Goal: Share content

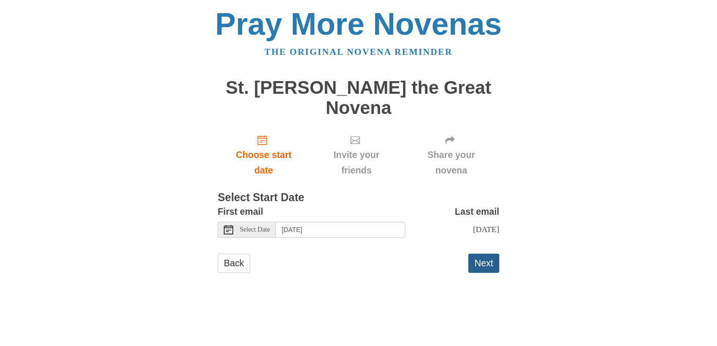
click at [481, 254] on button "Next" at bounding box center [484, 263] width 31 height 19
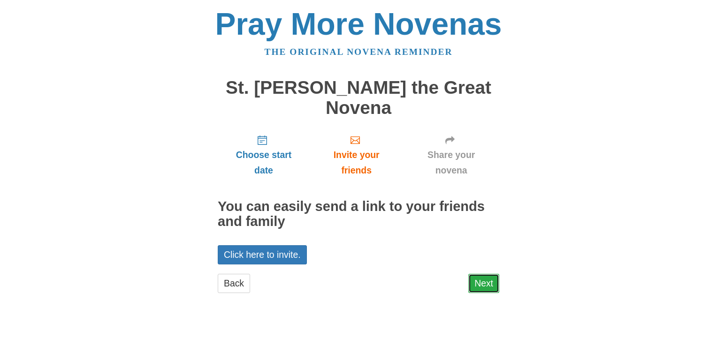
click at [483, 274] on link "Next" at bounding box center [484, 283] width 31 height 19
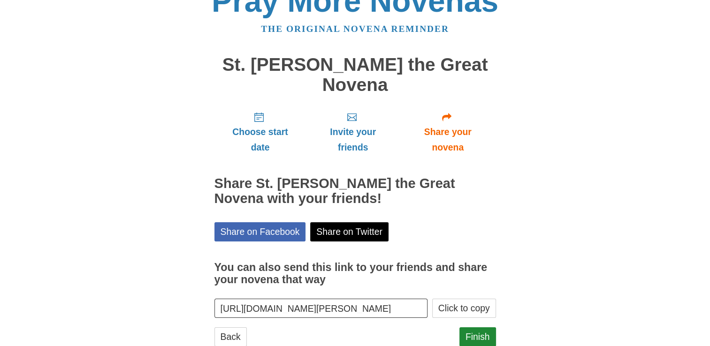
scroll to position [30, 0]
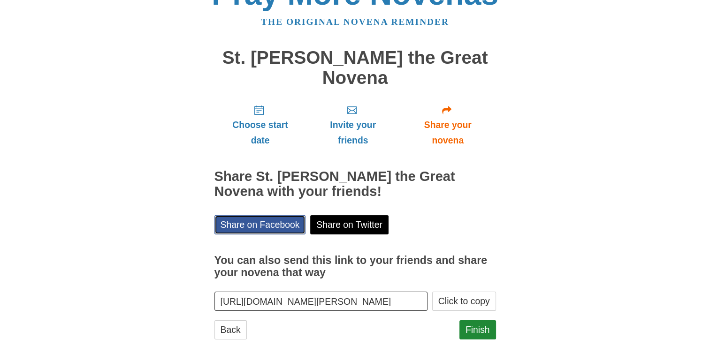
click at [273, 215] on link "Share on Facebook" at bounding box center [261, 224] width 92 height 19
